Goal: Task Accomplishment & Management: Complete application form

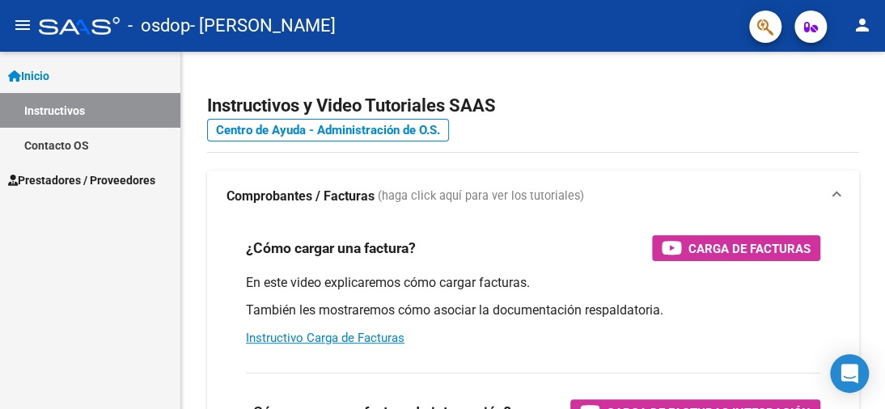
click at [87, 190] on link "Prestadores / Proveedores" at bounding box center [90, 180] width 180 height 35
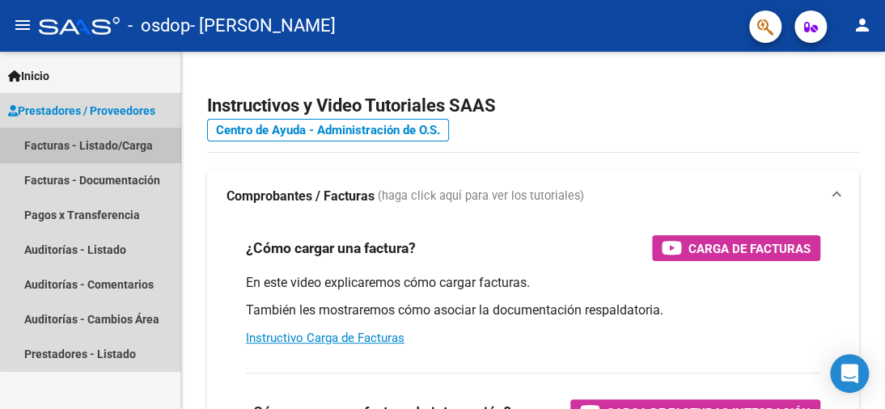
click at [97, 147] on link "Facturas - Listado/Carga" at bounding box center [90, 145] width 180 height 35
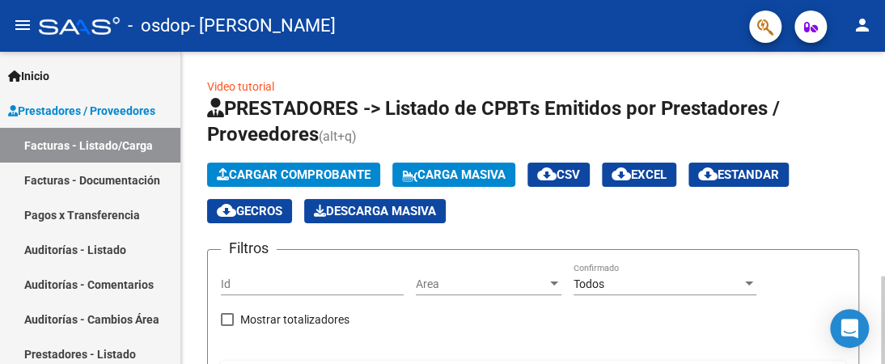
click at [303, 177] on span "Cargar Comprobante" at bounding box center [294, 174] width 154 height 15
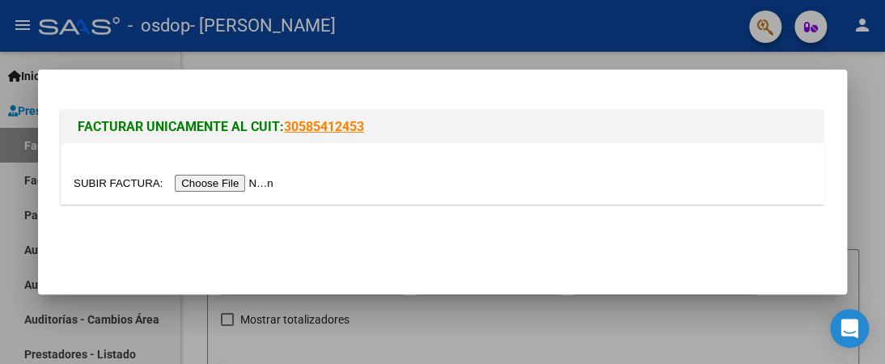
click at [227, 186] on input "file" at bounding box center [176, 183] width 205 height 17
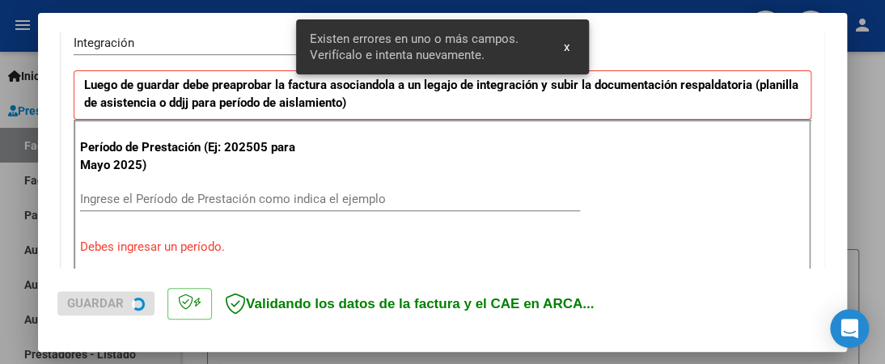
scroll to position [443, 0]
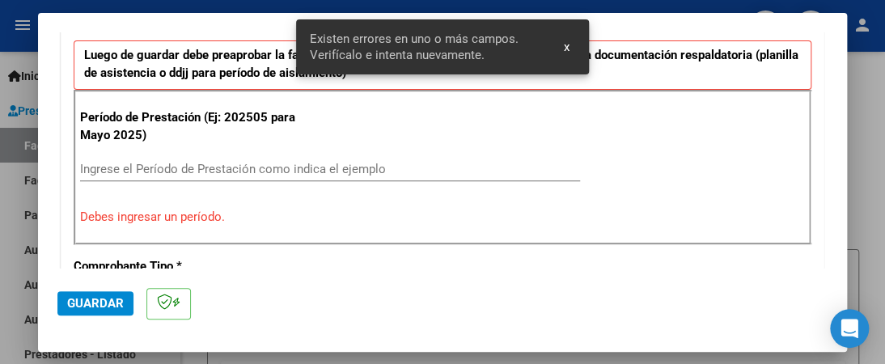
click at [226, 163] on input "Ingrese el Período de Prestación como indica el ejemplo" at bounding box center [330, 169] width 500 height 15
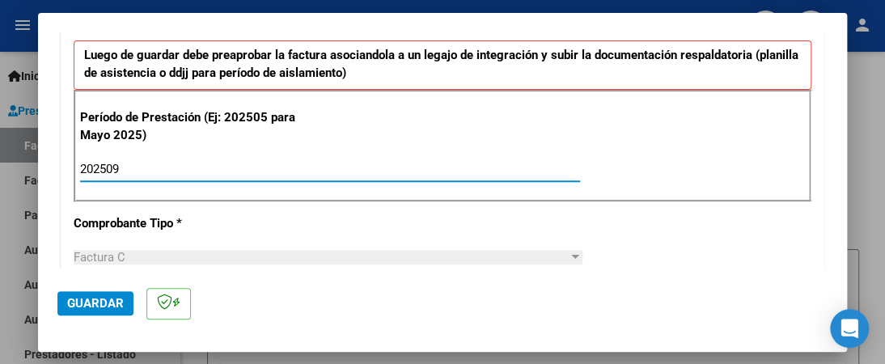
type input "202509"
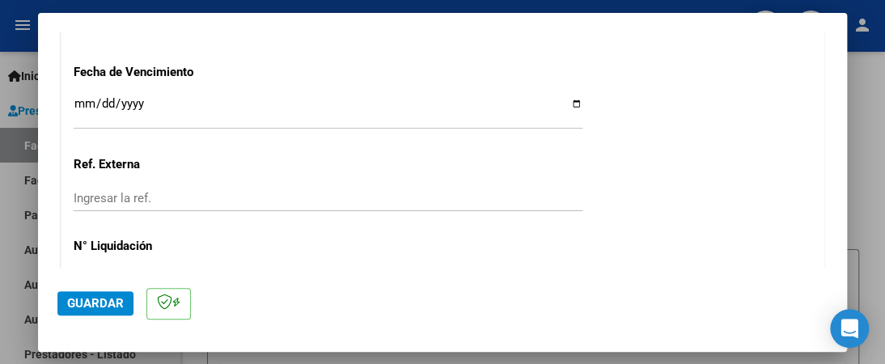
scroll to position [1051, 0]
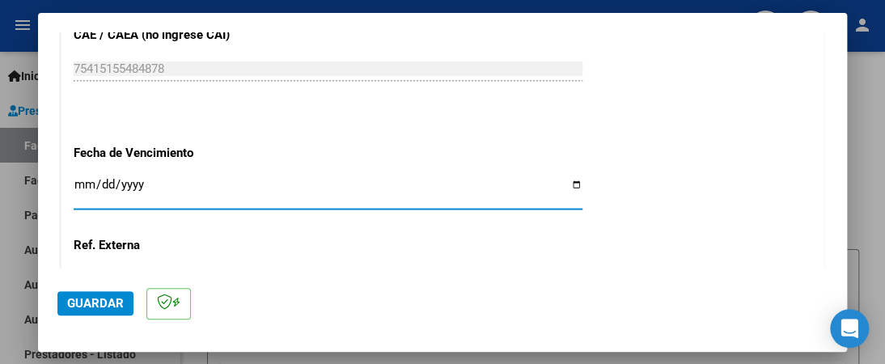
click at [139, 178] on input "Ingresar la fecha" at bounding box center [328, 191] width 509 height 26
click at [81, 178] on input "Ingresar la fecha" at bounding box center [328, 191] width 509 height 26
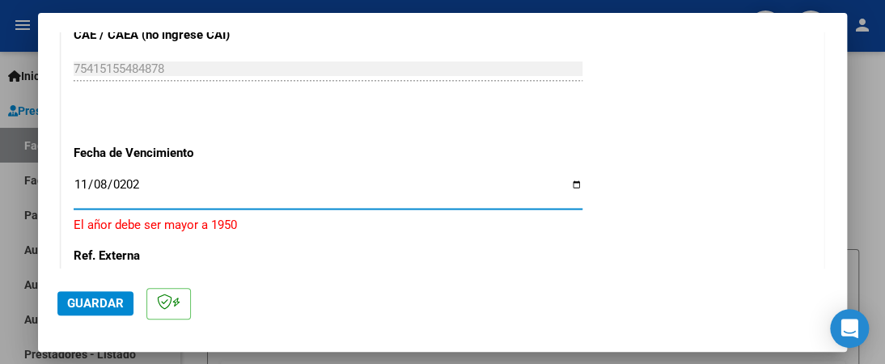
type input "[DATE]"
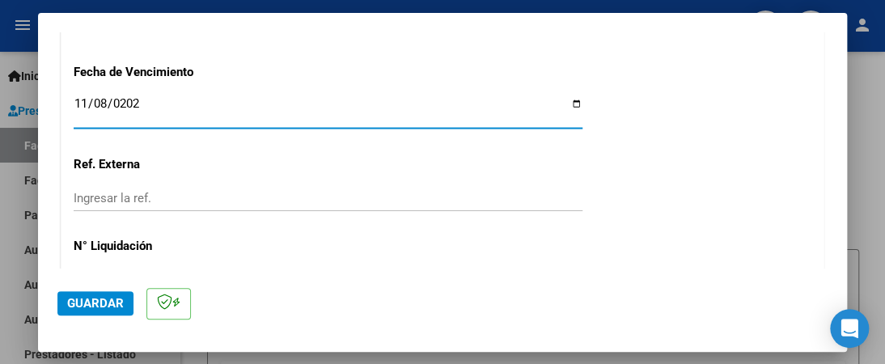
scroll to position [1213, 0]
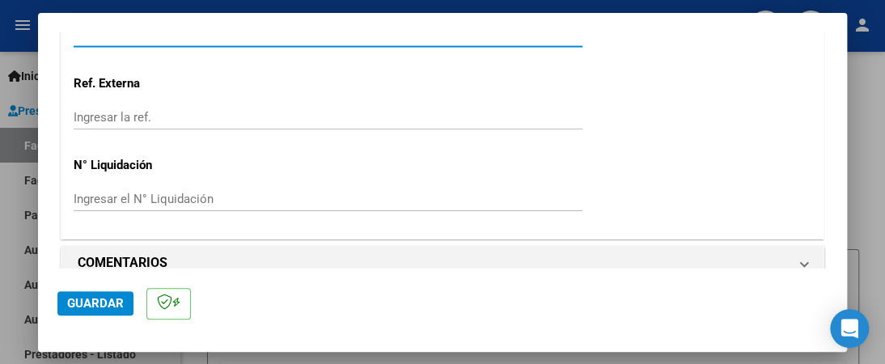
click at [91, 302] on span "Guardar" at bounding box center [95, 303] width 57 height 15
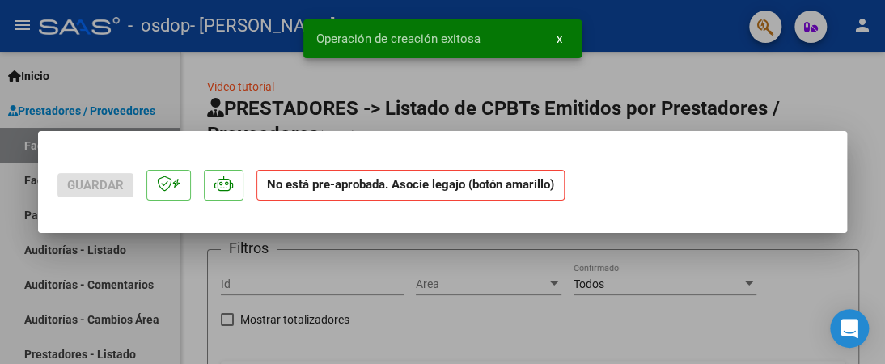
scroll to position [0, 0]
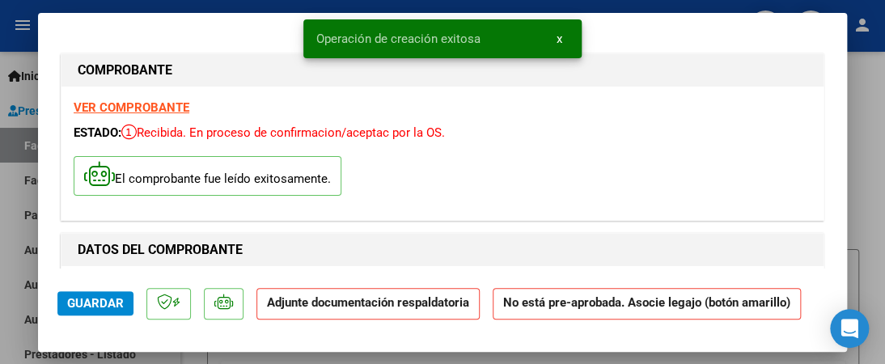
click at [281, 319] on mat-dialog-actions "Guardar Adjunte documentación respaldatoria No está pre-aprobada. Asocie legajo…" at bounding box center [442, 300] width 770 height 64
click at [411, 300] on strong "Adjunte documentación respaldatoria" at bounding box center [368, 302] width 202 height 15
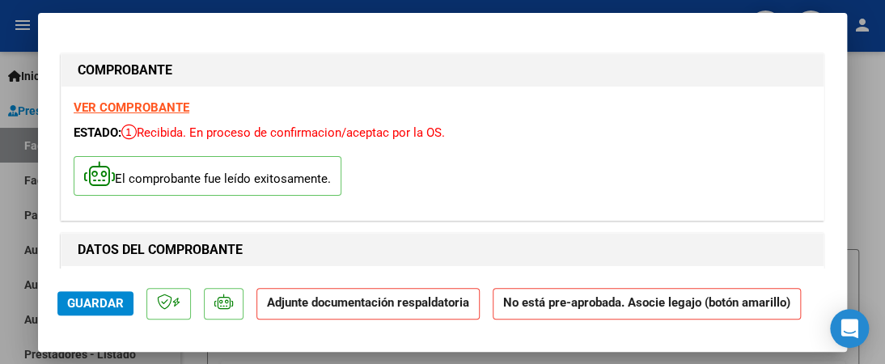
click at [380, 304] on strong "Adjunte documentación respaldatoria" at bounding box center [368, 302] width 202 height 15
click at [119, 304] on span "Guardar" at bounding box center [95, 303] width 57 height 15
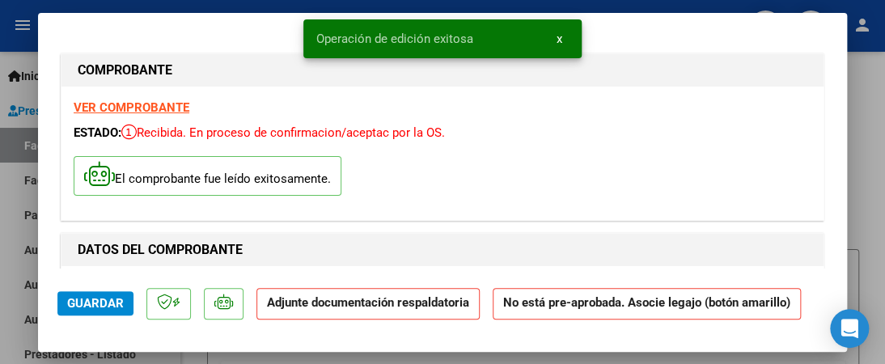
click at [343, 295] on strong "Adjunte documentación respaldatoria" at bounding box center [368, 302] width 202 height 15
click at [492, 299] on strong "No está pre-aprobada. Asocie legajo (botón amarillo)" at bounding box center [646, 304] width 308 height 32
click at [343, 288] on p "Adjunte documentación respaldatoria" at bounding box center [367, 304] width 223 height 32
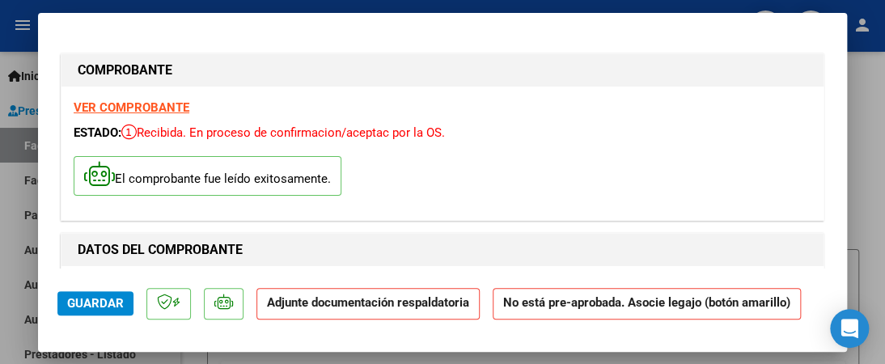
click at [869, 208] on div at bounding box center [442, 182] width 885 height 364
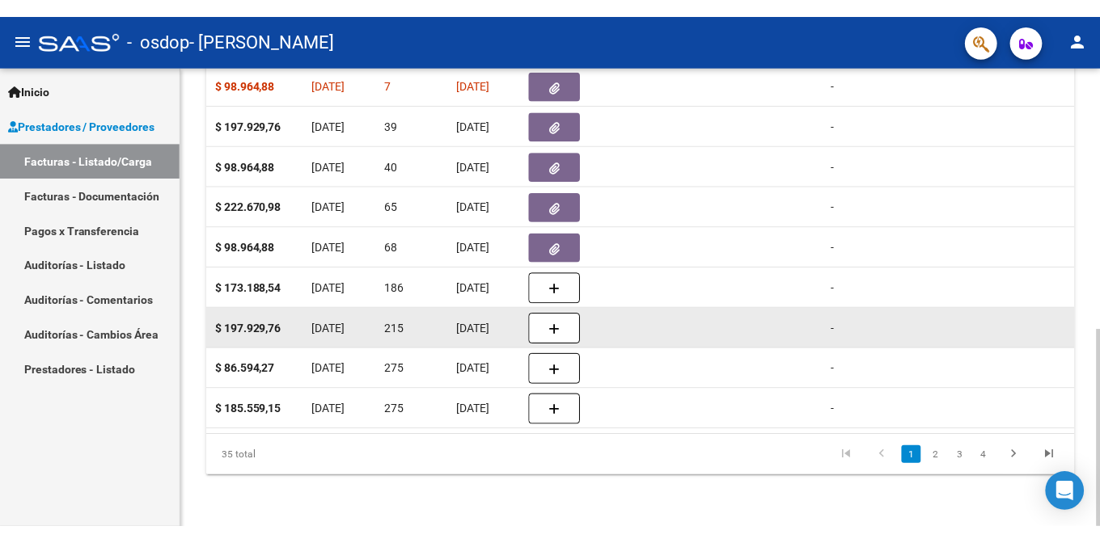
scroll to position [307, 0]
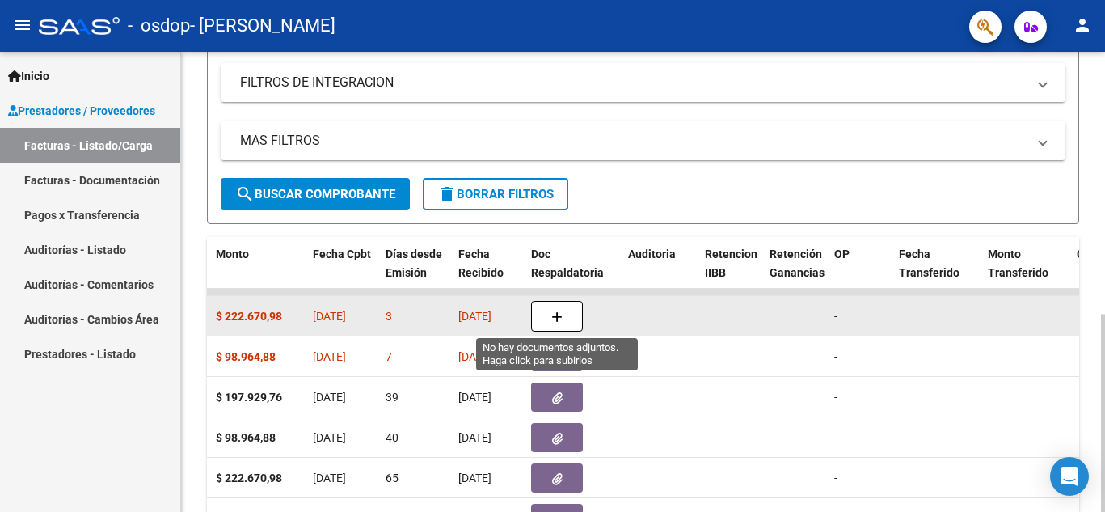
click at [569, 315] on button "button" at bounding box center [557, 316] width 52 height 31
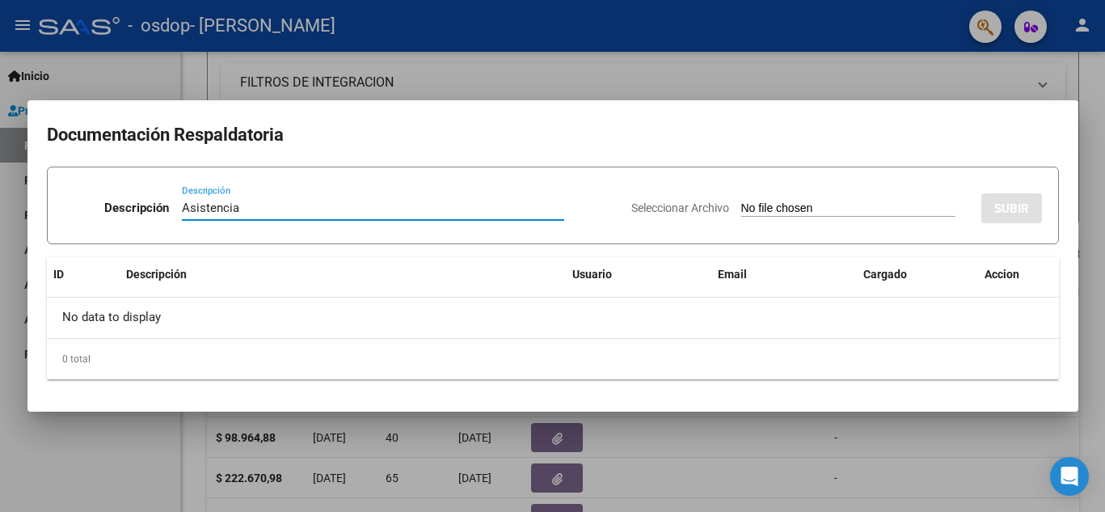
type input "Asistencia"
click at [781, 201] on input "Seleccionar Archivo" at bounding box center [849, 208] width 214 height 15
type input "C:\fakepath\Asist sept Sol fono.pdf"
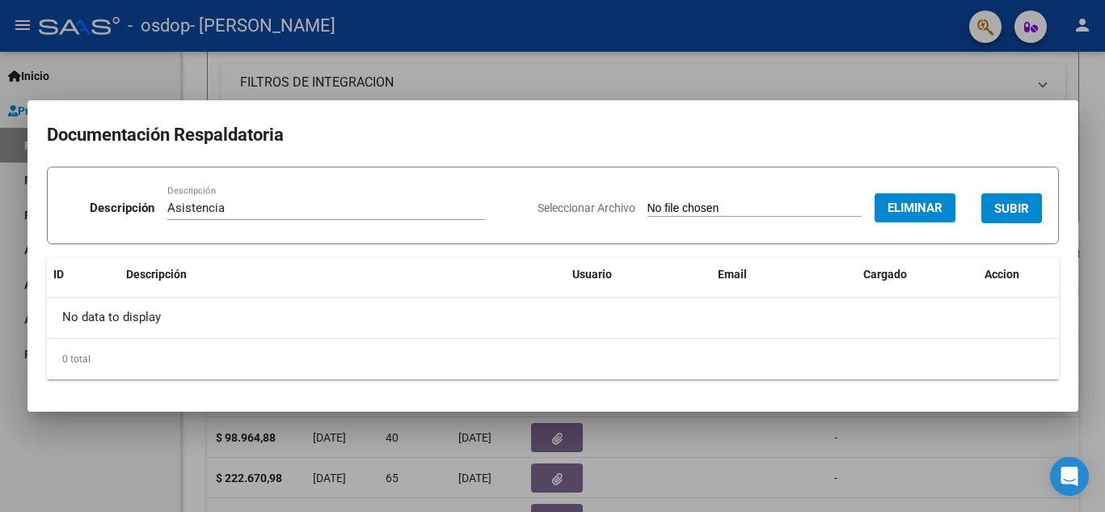
click at [870, 204] on span "SUBIR" at bounding box center [1012, 208] width 35 height 15
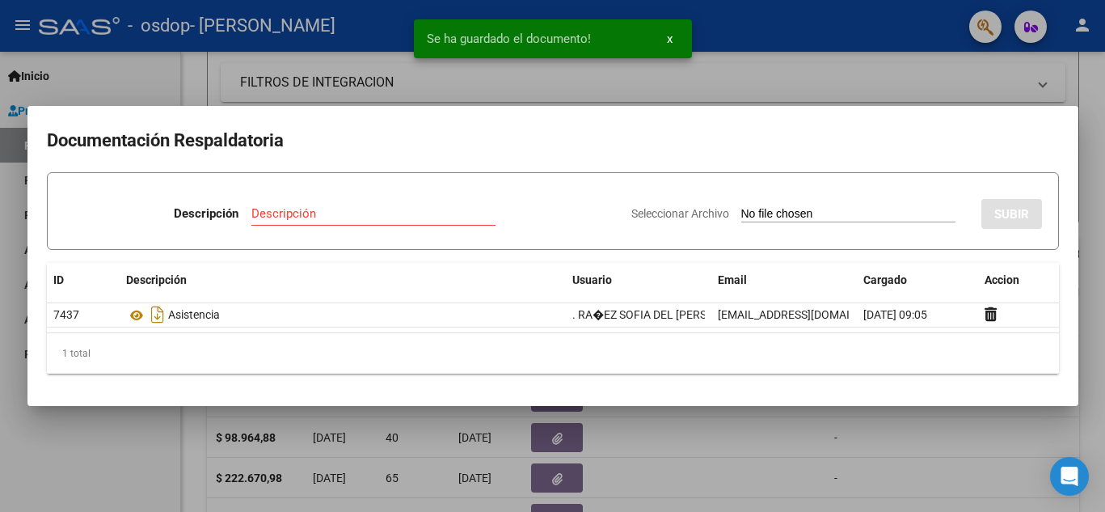
click at [267, 210] on input "Descripción" at bounding box center [373, 213] width 244 height 15
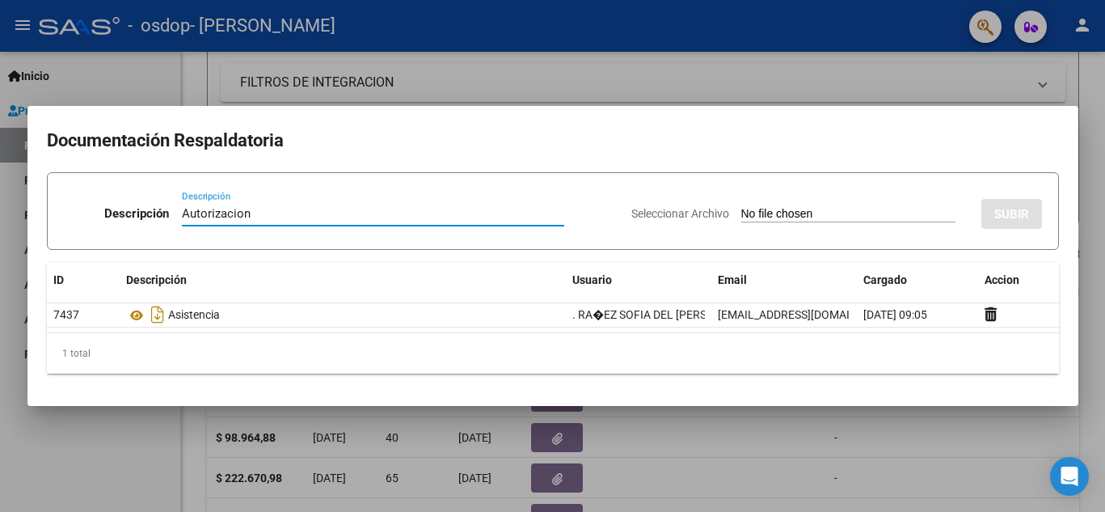
type input "Autorizacion"
click at [768, 207] on input "Seleccionar Archivo" at bounding box center [849, 214] width 214 height 15
type input "C:\fakepath\Autorizaciones.pdf"
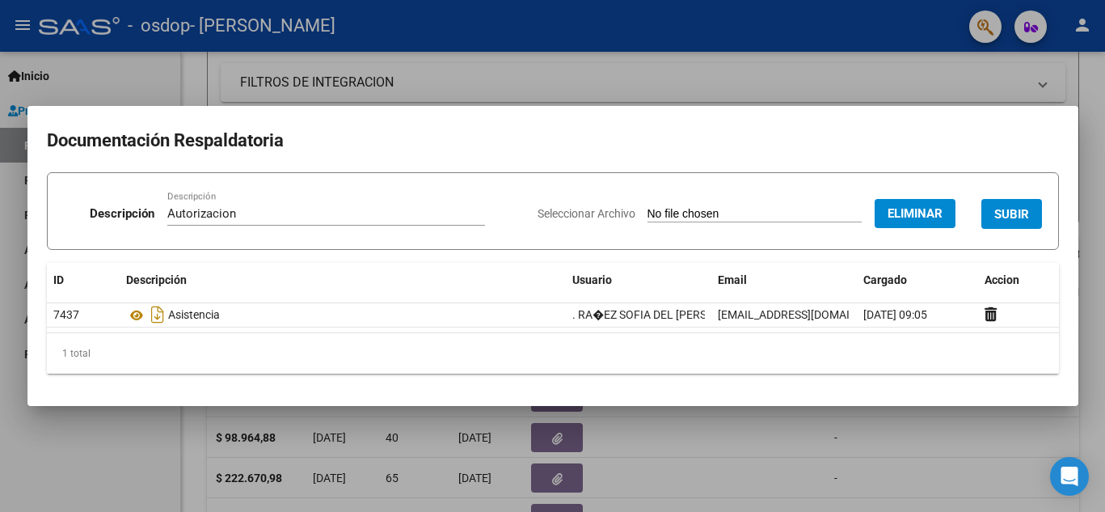
click at [870, 210] on span "SUBIR" at bounding box center [1012, 214] width 35 height 15
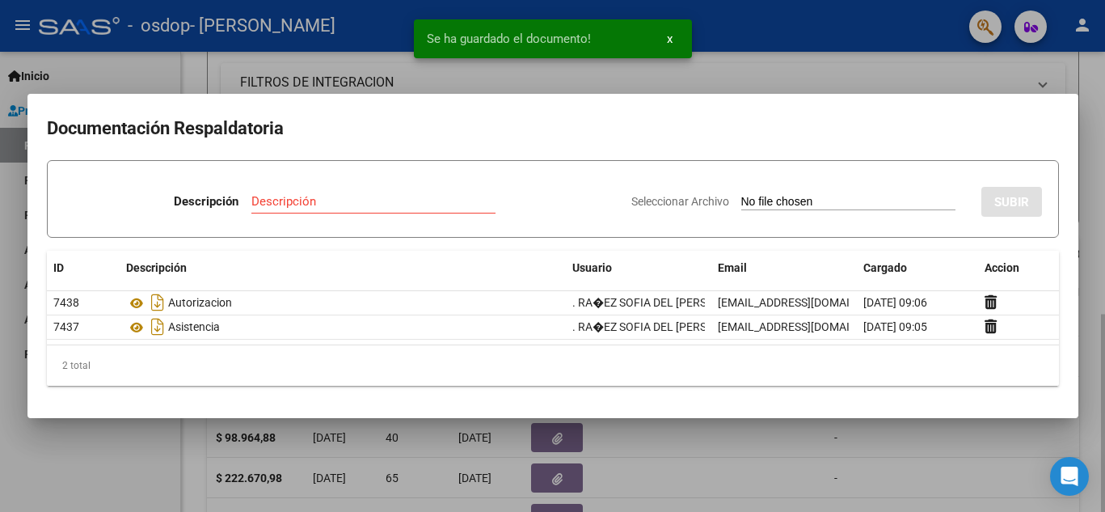
click at [870, 125] on div at bounding box center [552, 256] width 1105 height 512
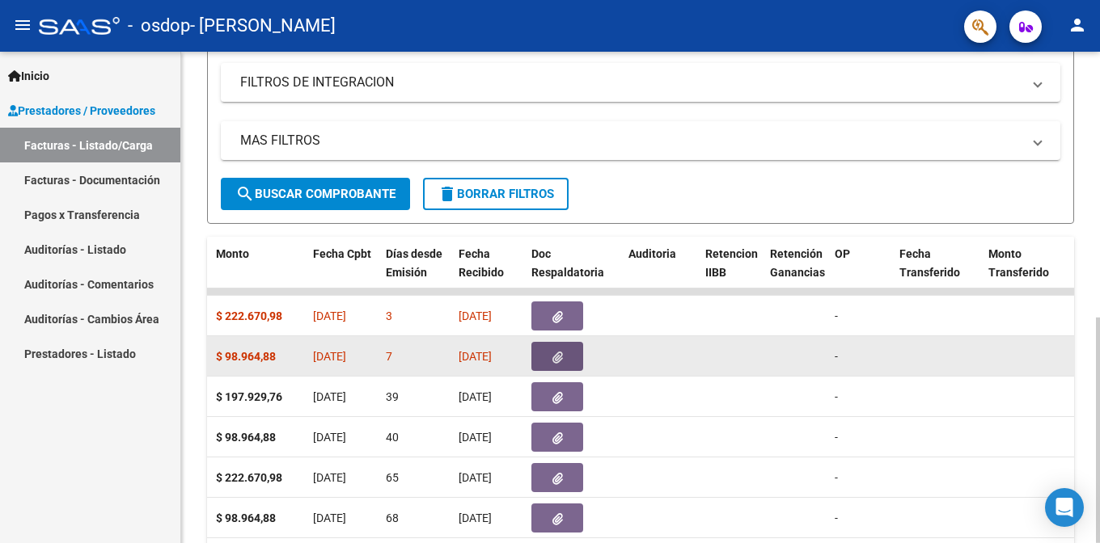
click at [537, 349] on button "button" at bounding box center [557, 356] width 52 height 29
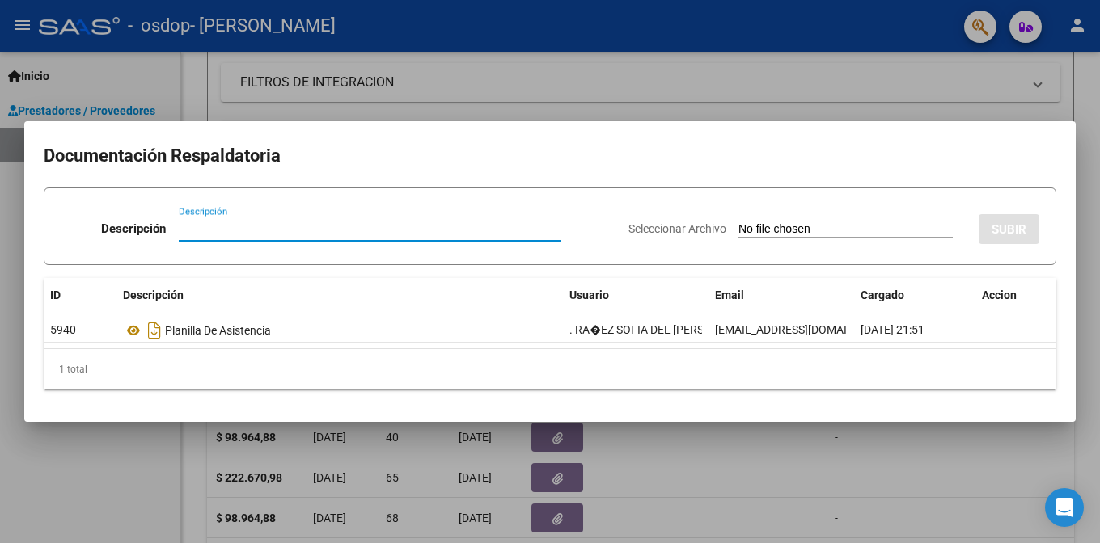
click at [327, 225] on input "Descripción" at bounding box center [370, 229] width 382 height 15
type input "Autorizacion"
click at [812, 222] on app-file-uploader "Seleccionar Archivo" at bounding box center [796, 229] width 337 height 15
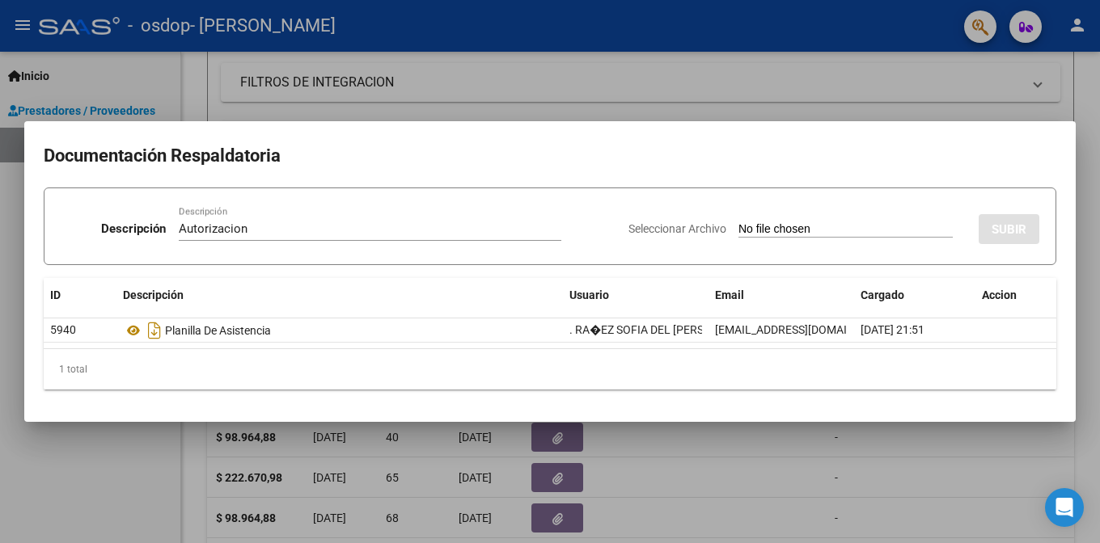
click at [813, 235] on input "Seleccionar Archivo" at bounding box center [845, 229] width 214 height 15
type input "C:\fakepath\Autorizacion Ascariz.pdf"
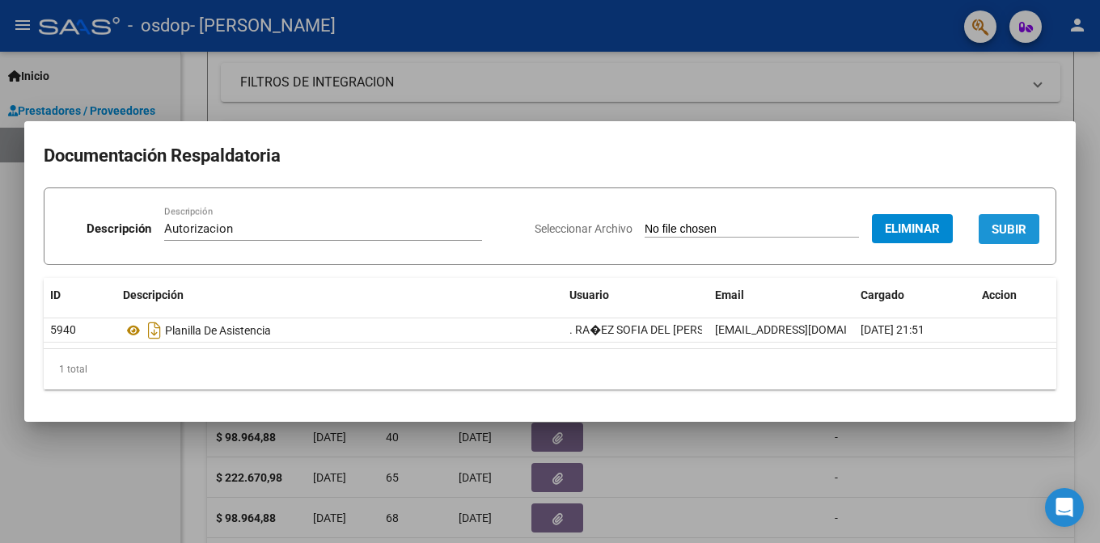
click at [870, 219] on button "SUBIR" at bounding box center [1008, 229] width 61 height 30
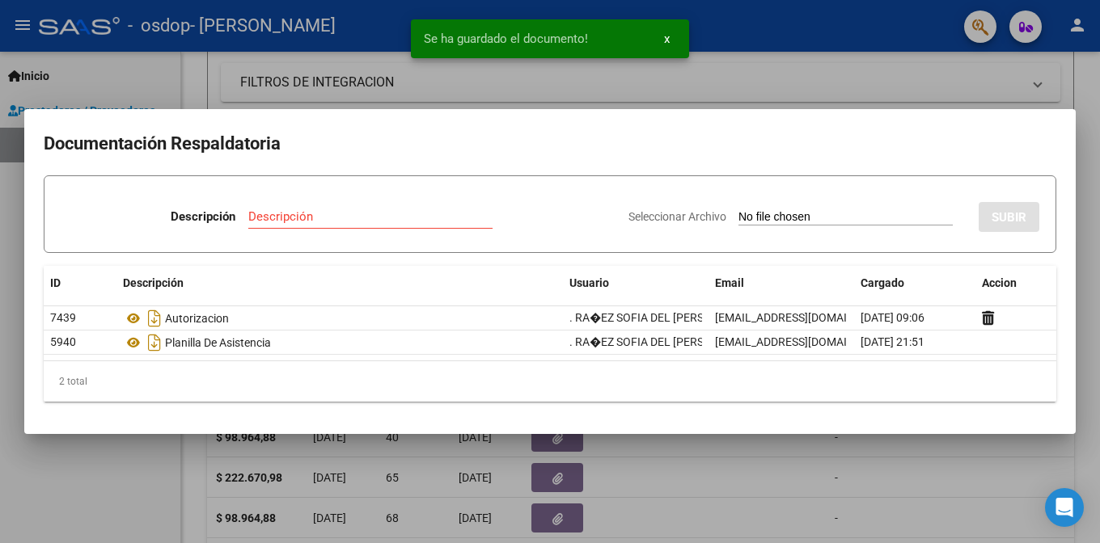
click at [870, 104] on div at bounding box center [550, 271] width 1100 height 543
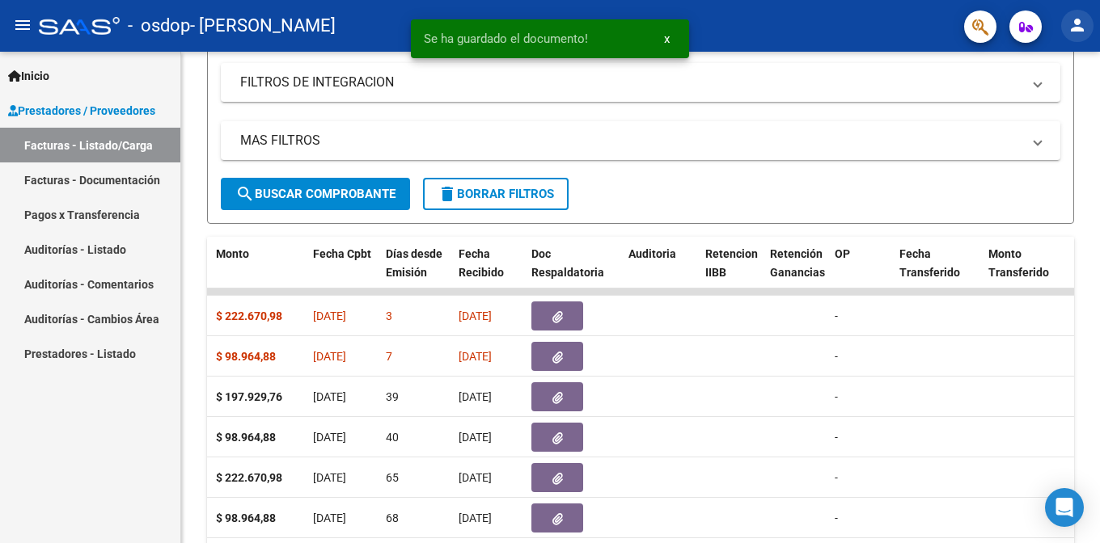
click at [870, 25] on mat-icon "person" at bounding box center [1076, 24] width 19 height 19
click at [870, 120] on button "exit_to_app Salir" at bounding box center [1044, 106] width 99 height 39
